Goal: Transaction & Acquisition: Download file/media

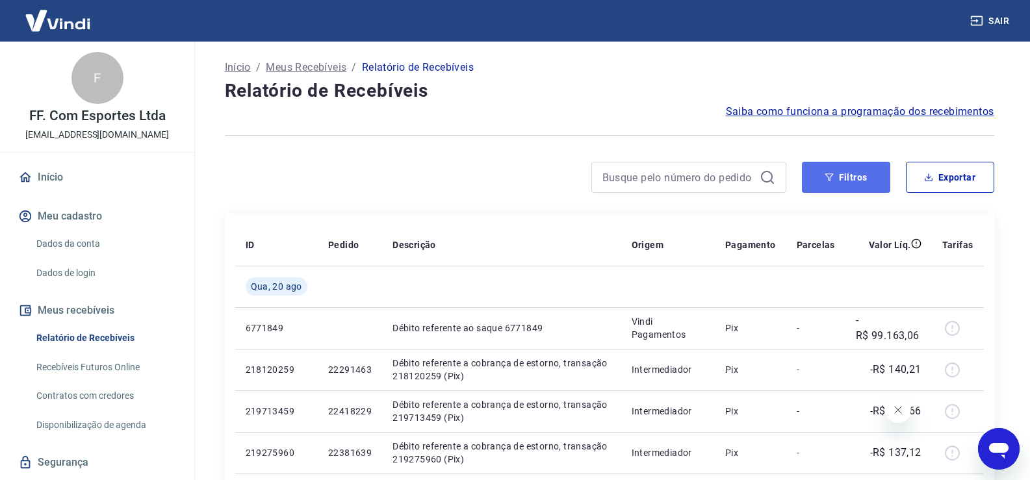
click at [857, 188] on button "Filtros" at bounding box center [846, 177] width 88 height 31
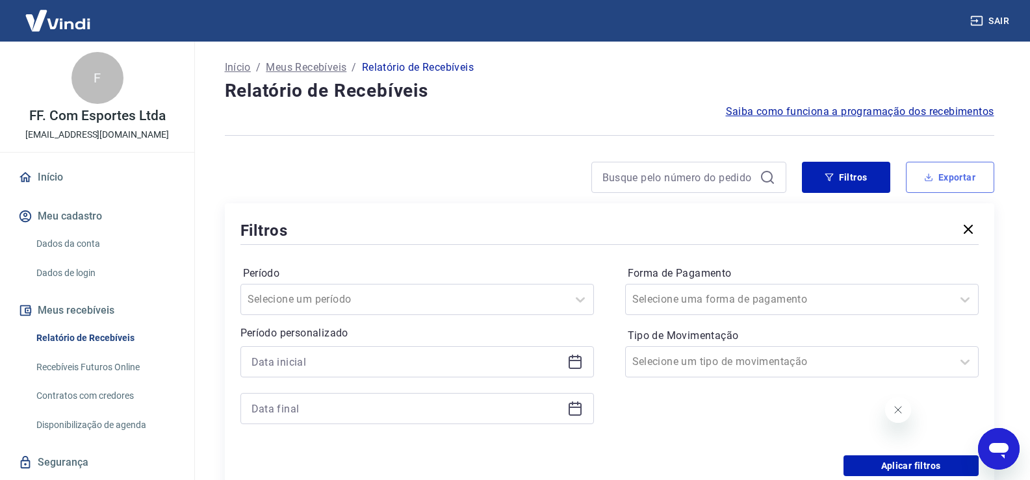
click at [942, 173] on button "Exportar" at bounding box center [950, 177] width 88 height 31
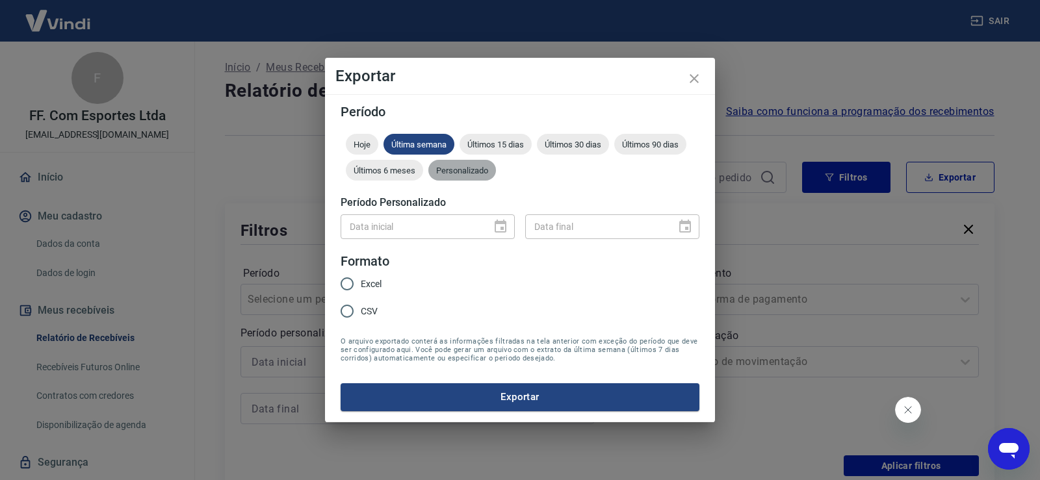
click at [457, 173] on span "Personalizado" at bounding box center [462, 171] width 68 height 10
click at [499, 229] on icon "Choose date" at bounding box center [501, 227] width 16 height 16
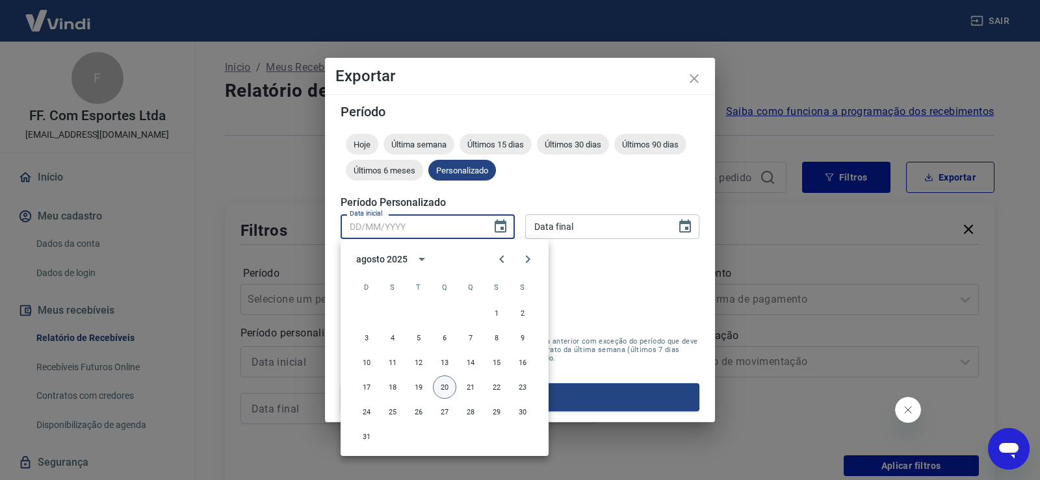
click at [444, 384] on button "20" at bounding box center [444, 387] width 23 height 23
type input "[DATE]"
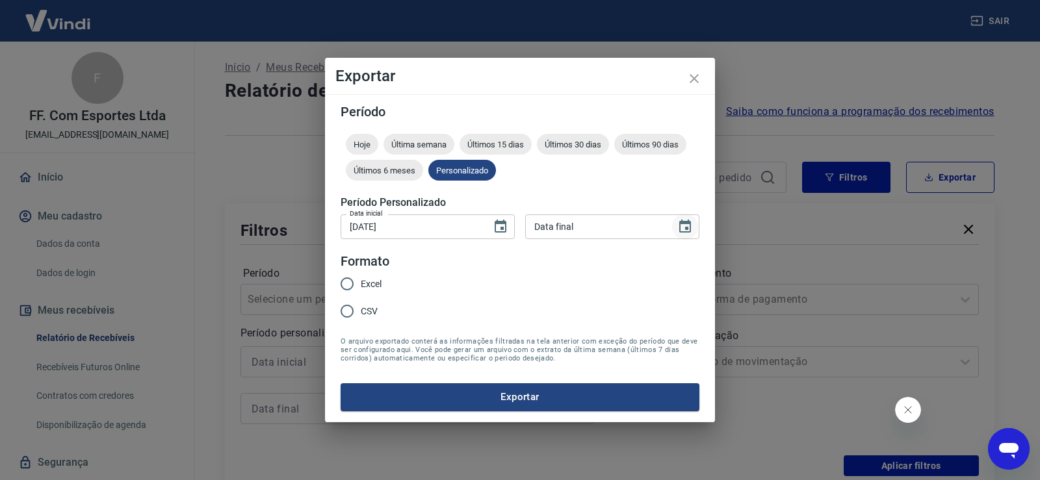
click at [689, 227] on icon "Choose date" at bounding box center [685, 226] width 12 height 13
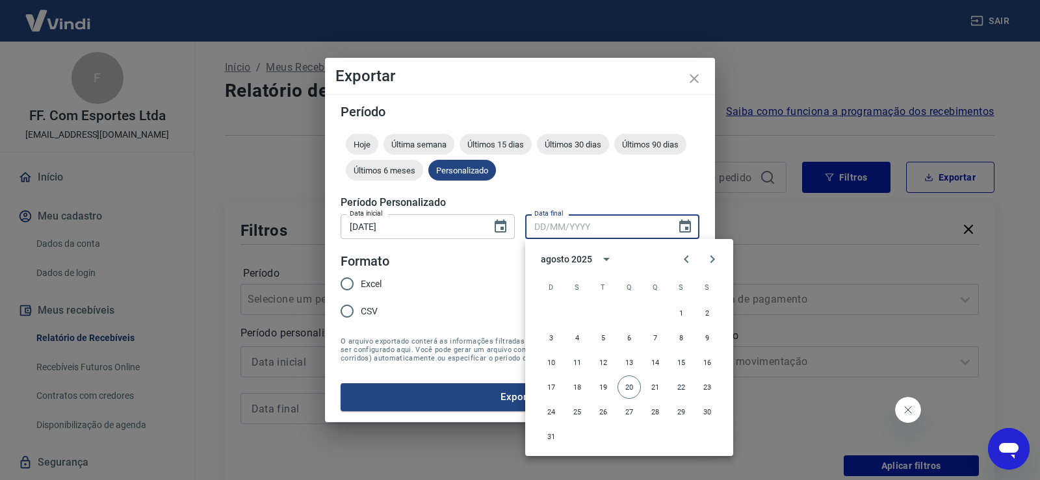
click at [622, 384] on button "20" at bounding box center [628, 387] width 23 height 23
type input "[DATE]"
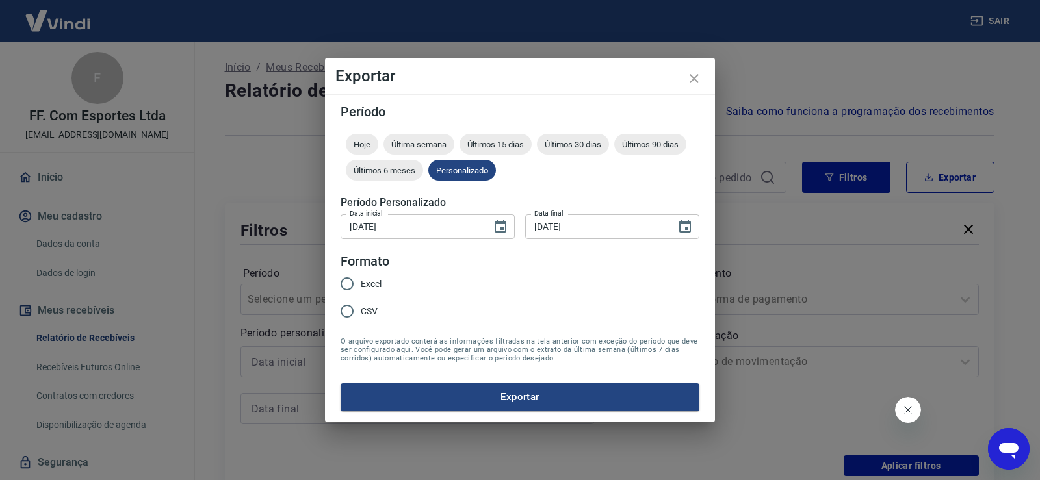
click at [378, 287] on span "Excel" at bounding box center [371, 284] width 21 height 14
click at [361, 287] on input "Excel" at bounding box center [346, 283] width 27 height 27
radio input "true"
click at [520, 394] on button "Exportar" at bounding box center [520, 396] width 359 height 27
